Goal: Information Seeking & Learning: Learn about a topic

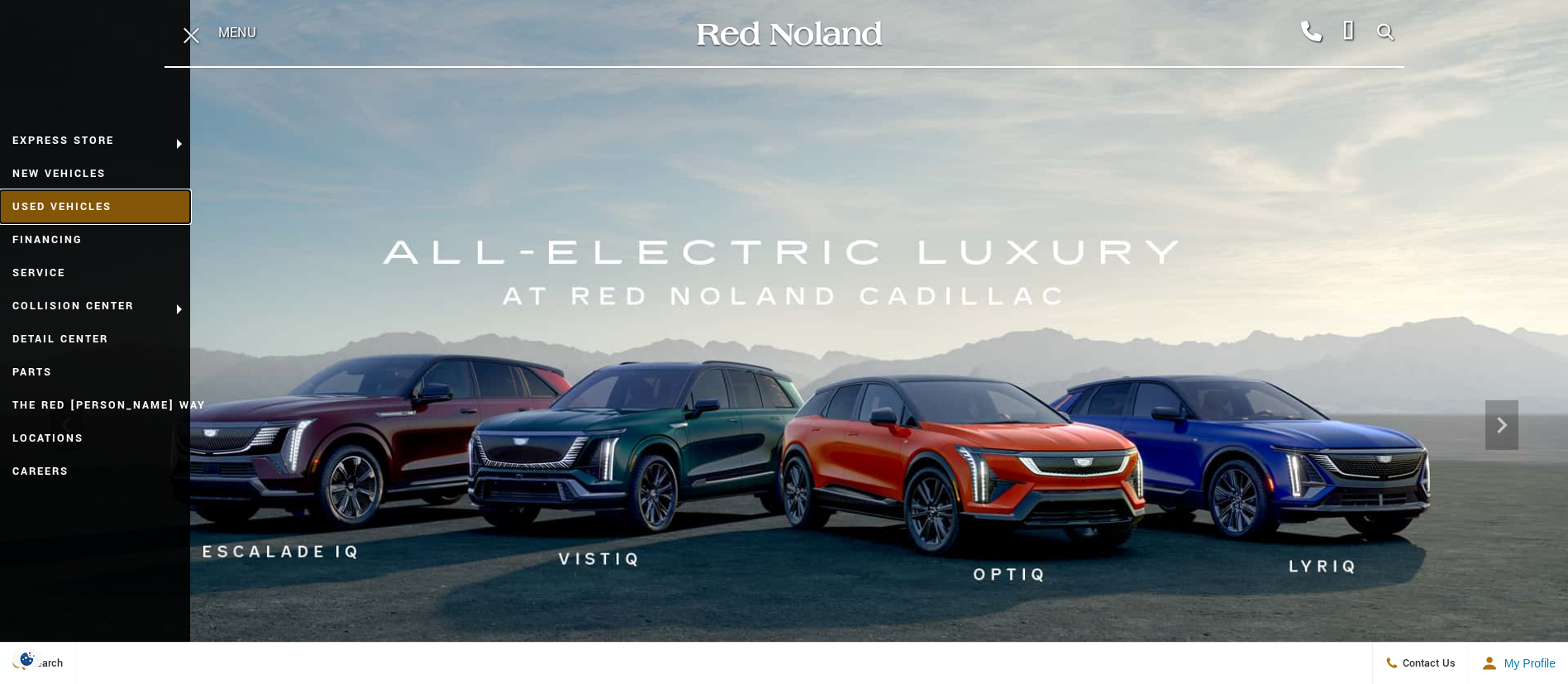
click at [64, 199] on link "Used Vehicles" at bounding box center [95, 207] width 190 height 33
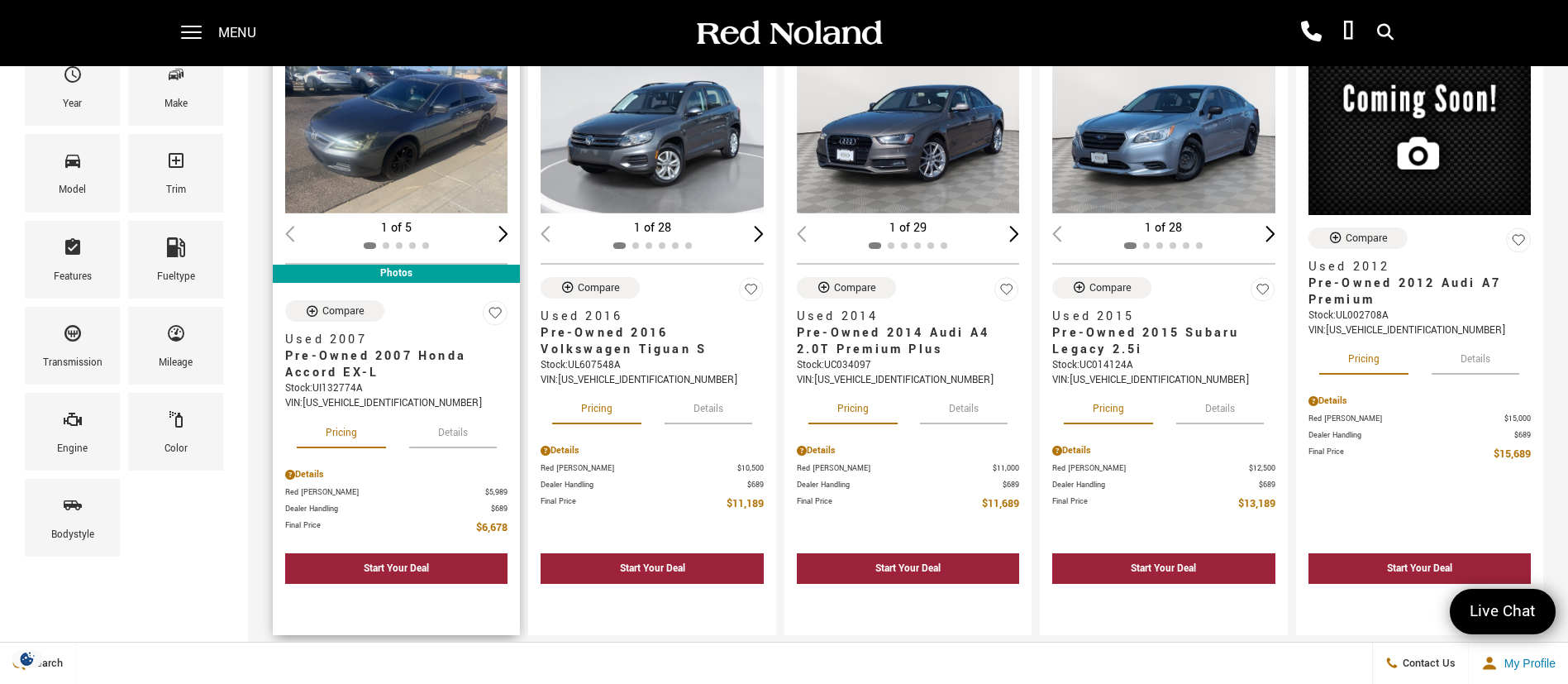
scroll to position [124, 0]
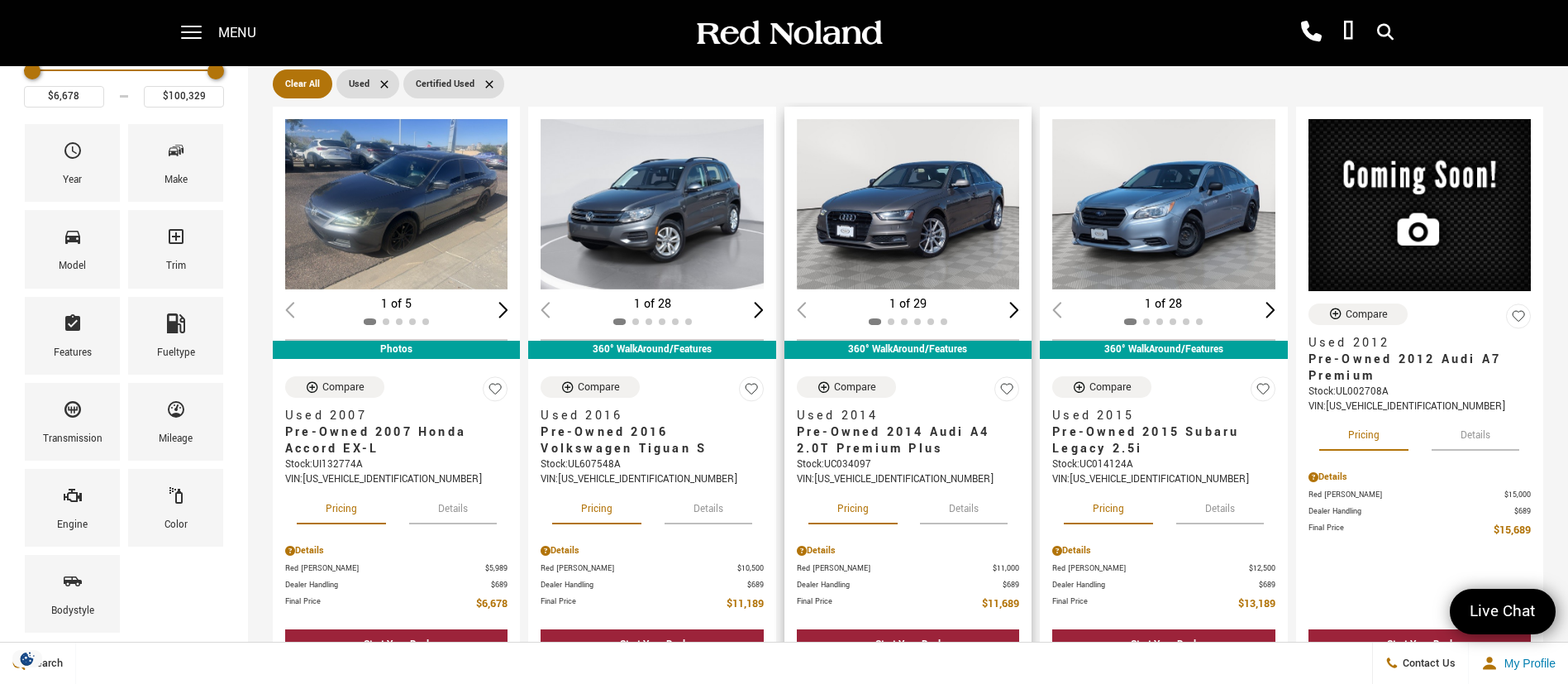
click at [973, 518] on button "Details" at bounding box center [963, 505] width 87 height 36
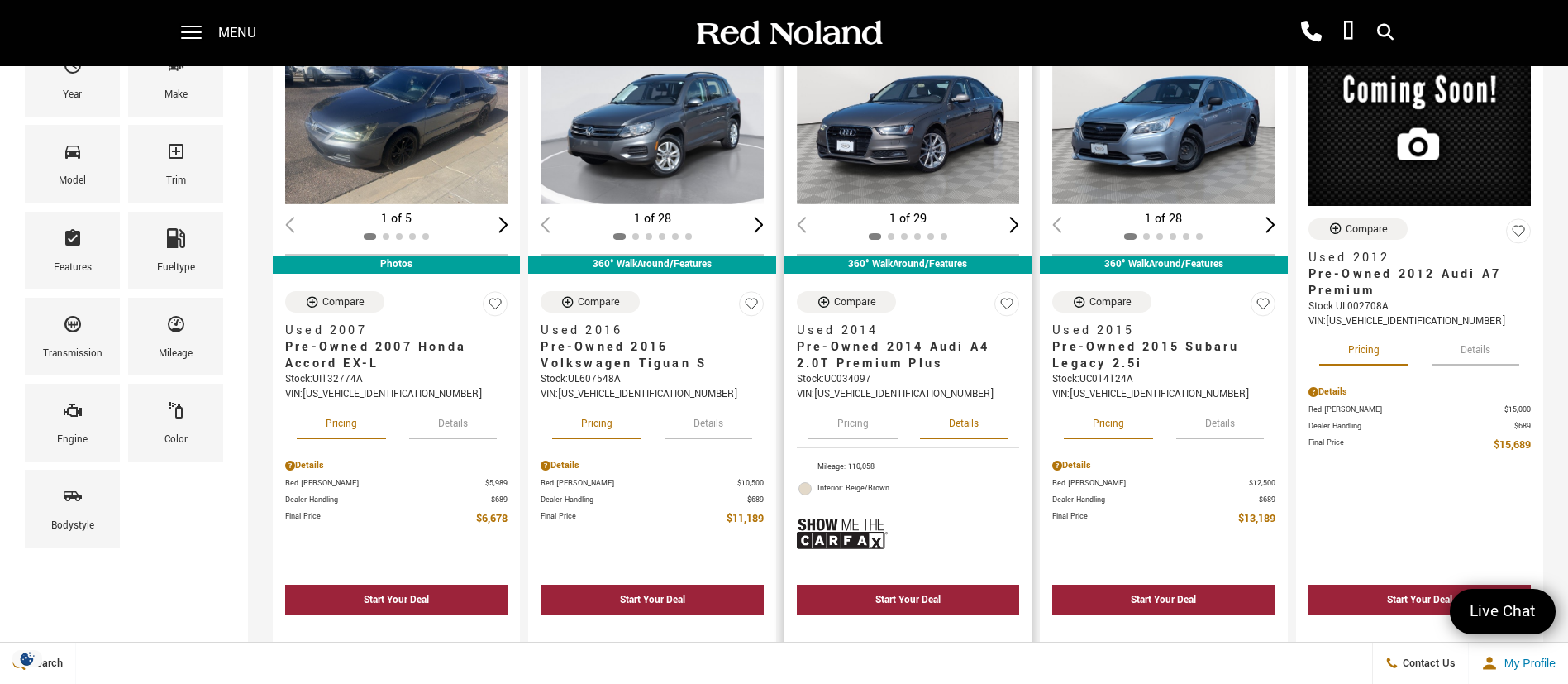
scroll to position [248, 0]
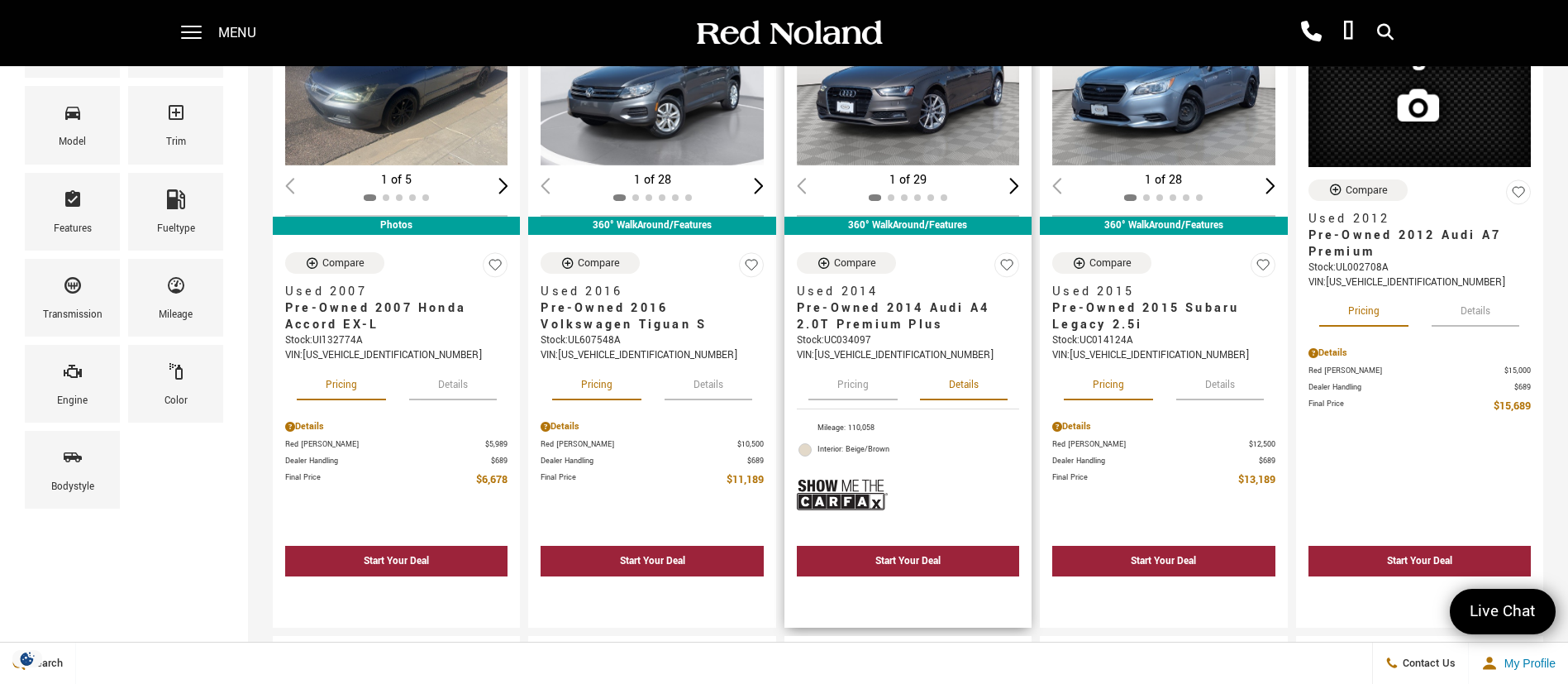
click at [851, 384] on button "Pricing" at bounding box center [852, 382] width 89 height 36
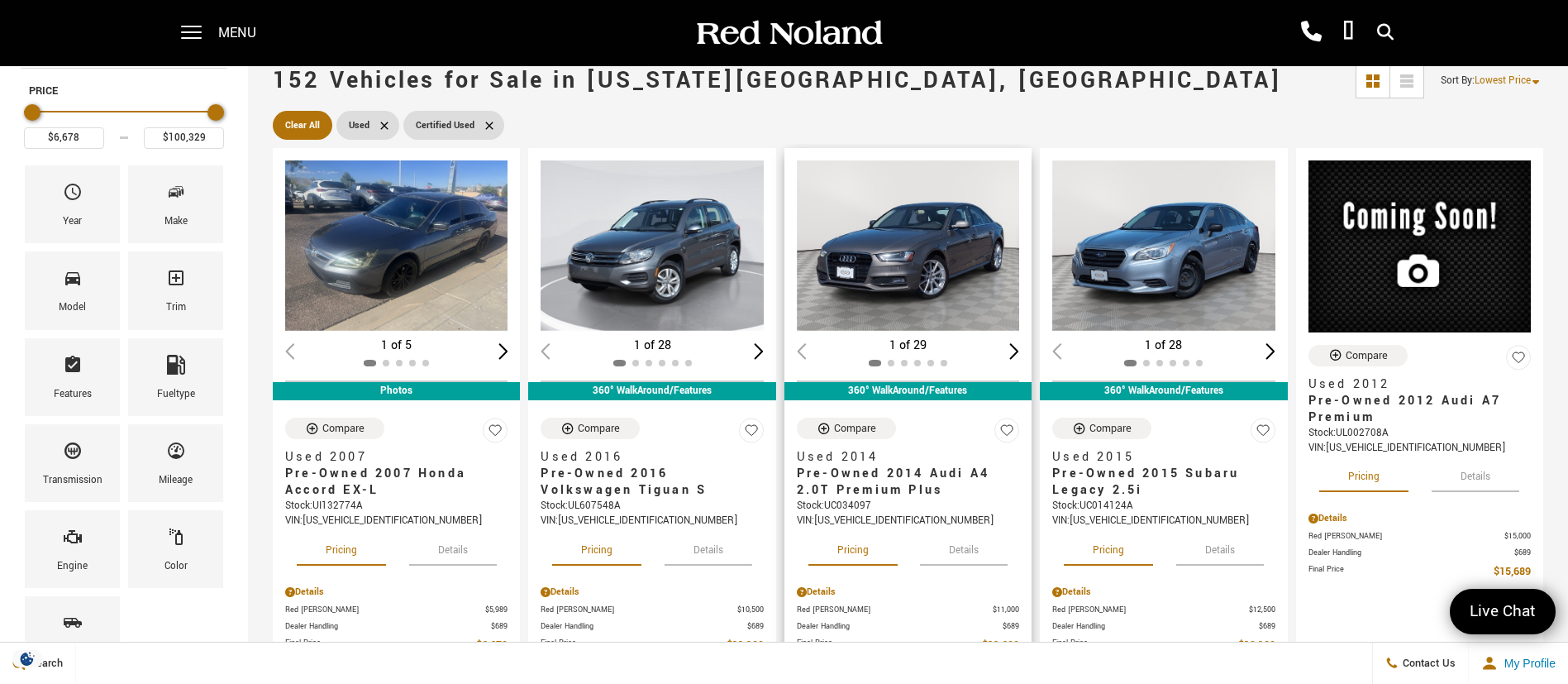
scroll to position [0, 0]
